Goal: Information Seeking & Learning: Understand process/instructions

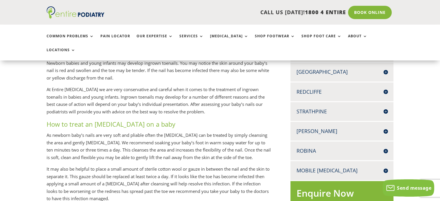
scroll to position [232, 0]
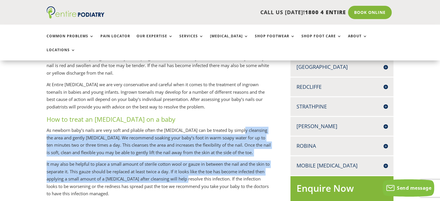
drag, startPoint x: 242, startPoint y: 122, endPoint x: 192, endPoint y: 174, distance: 71.6
click at [192, 174] on div "Ingrown toenails are a common condition that we treat in children. Some causes …" at bounding box center [159, 138] width 225 height 369
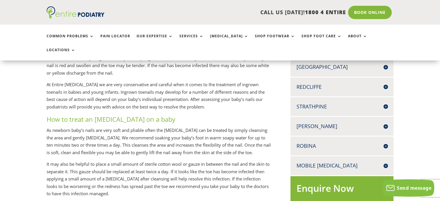
click at [48, 115] on h3 "How to treat an [MEDICAL_DATA] on a baby" at bounding box center [159, 121] width 225 height 12
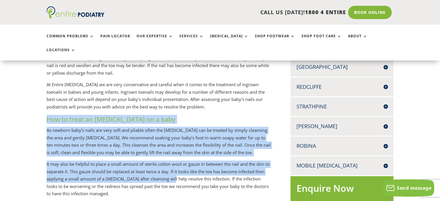
drag, startPoint x: 47, startPoint y: 111, endPoint x: 169, endPoint y: 169, distance: 134.9
click at [169, 169] on div "Ingrown toenails are a common condition that we treat in children. Some causes …" at bounding box center [159, 138] width 225 height 369
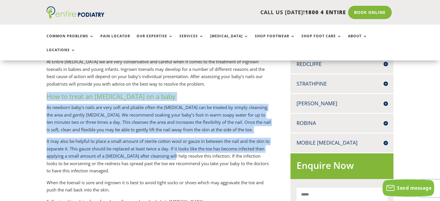
scroll to position [278, 0]
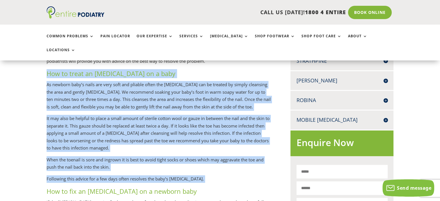
click at [207, 176] on p "Following this advice for a few days often resolves the baby’s [MEDICAL_DATA]." at bounding box center [159, 181] width 225 height 12
copy div "Lor ip dolor si ametcon adipisc el s doei Te incidid utla’e dolor mag aliq enim…"
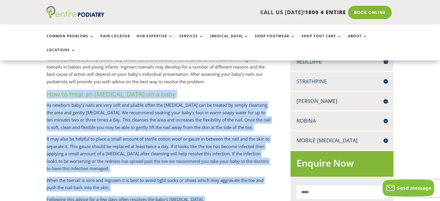
scroll to position [257, 0]
click at [175, 139] on p "It may also be helpful to place a small amount of sterile cotton wool or gauze …" at bounding box center [159, 156] width 225 height 41
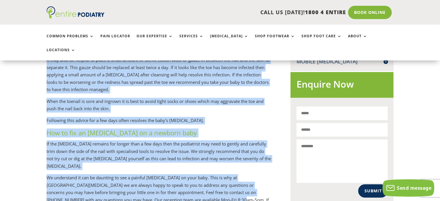
scroll to position [351, 0]
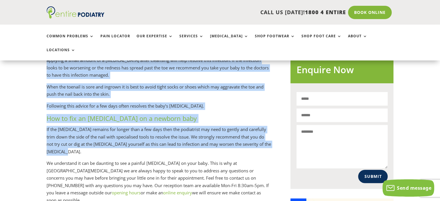
drag, startPoint x: 47, startPoint y: 87, endPoint x: 192, endPoint y: 147, distance: 157.1
click at [192, 147] on div "Ingrown toenails are a common condition that we treat in children. Some causes …" at bounding box center [159, 19] width 225 height 369
copy div "Lor ip dolor si ametcon adipisc el s doei Te incidid utla’e dolor mag aliq enim…"
